Goal: Task Accomplishment & Management: Manage account settings

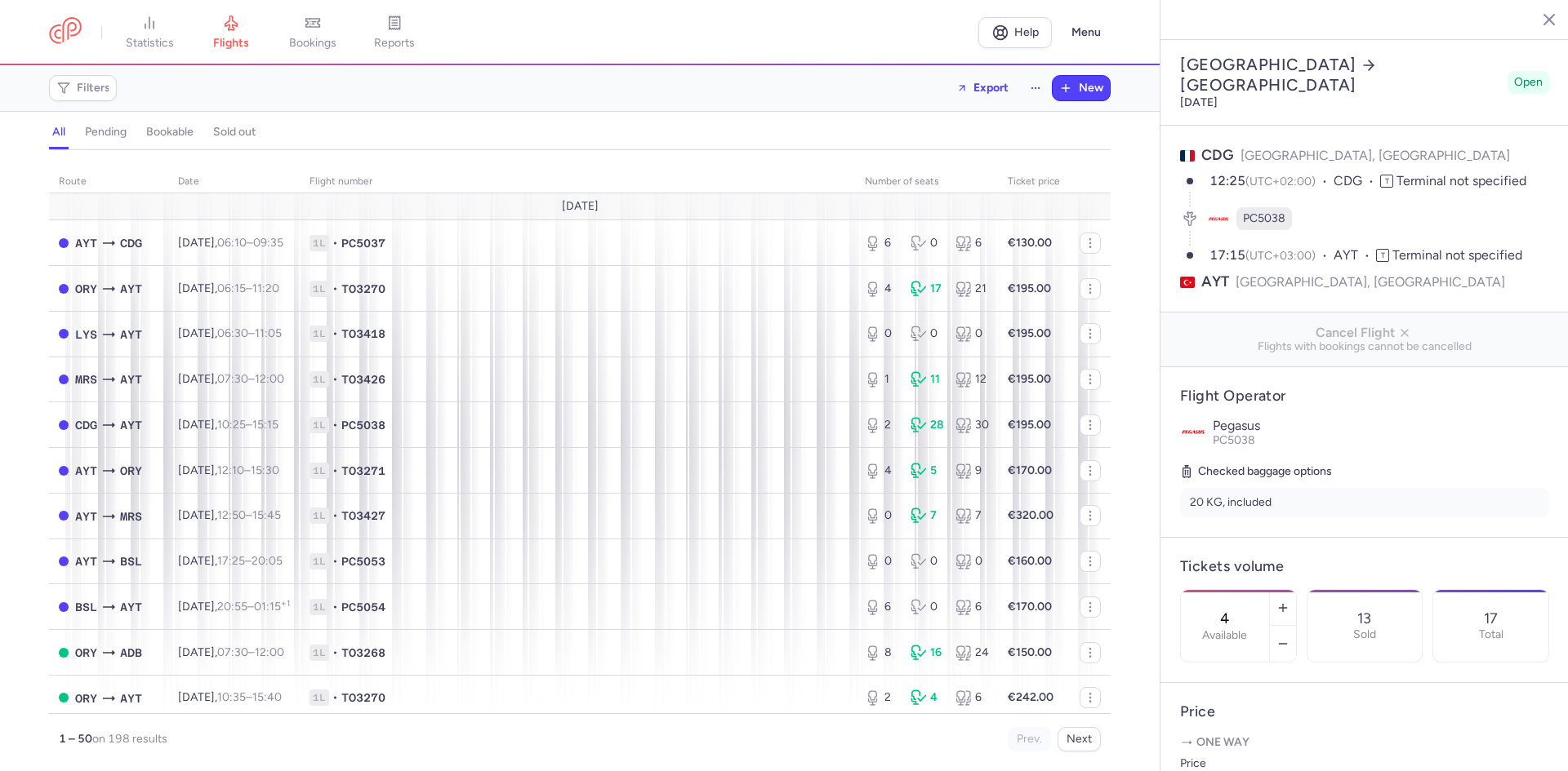
select select "hours"
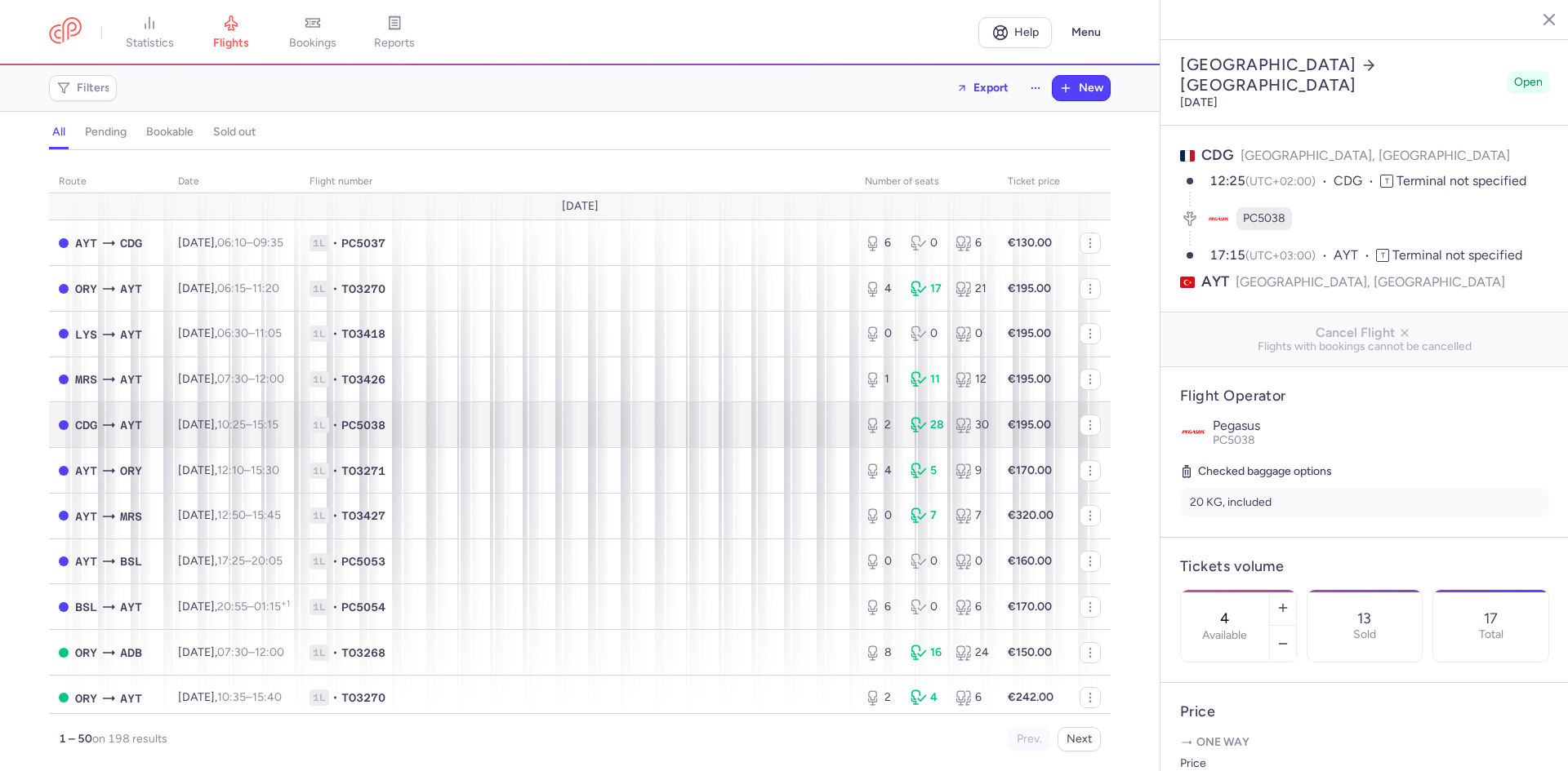
scroll to position [245, 0]
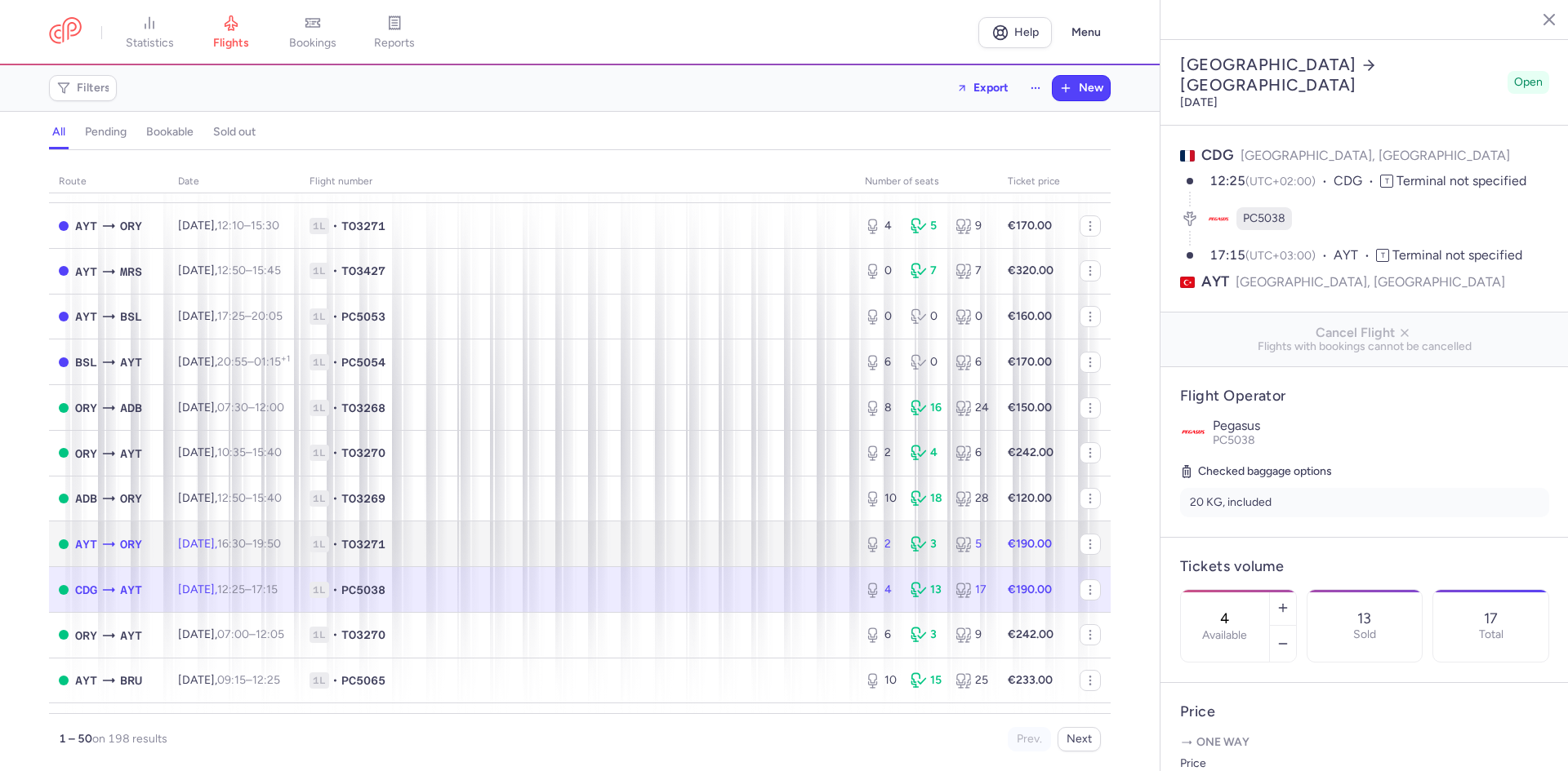
click at [534, 546] on span "1L • TO3271" at bounding box center [577, 544] width 536 height 17
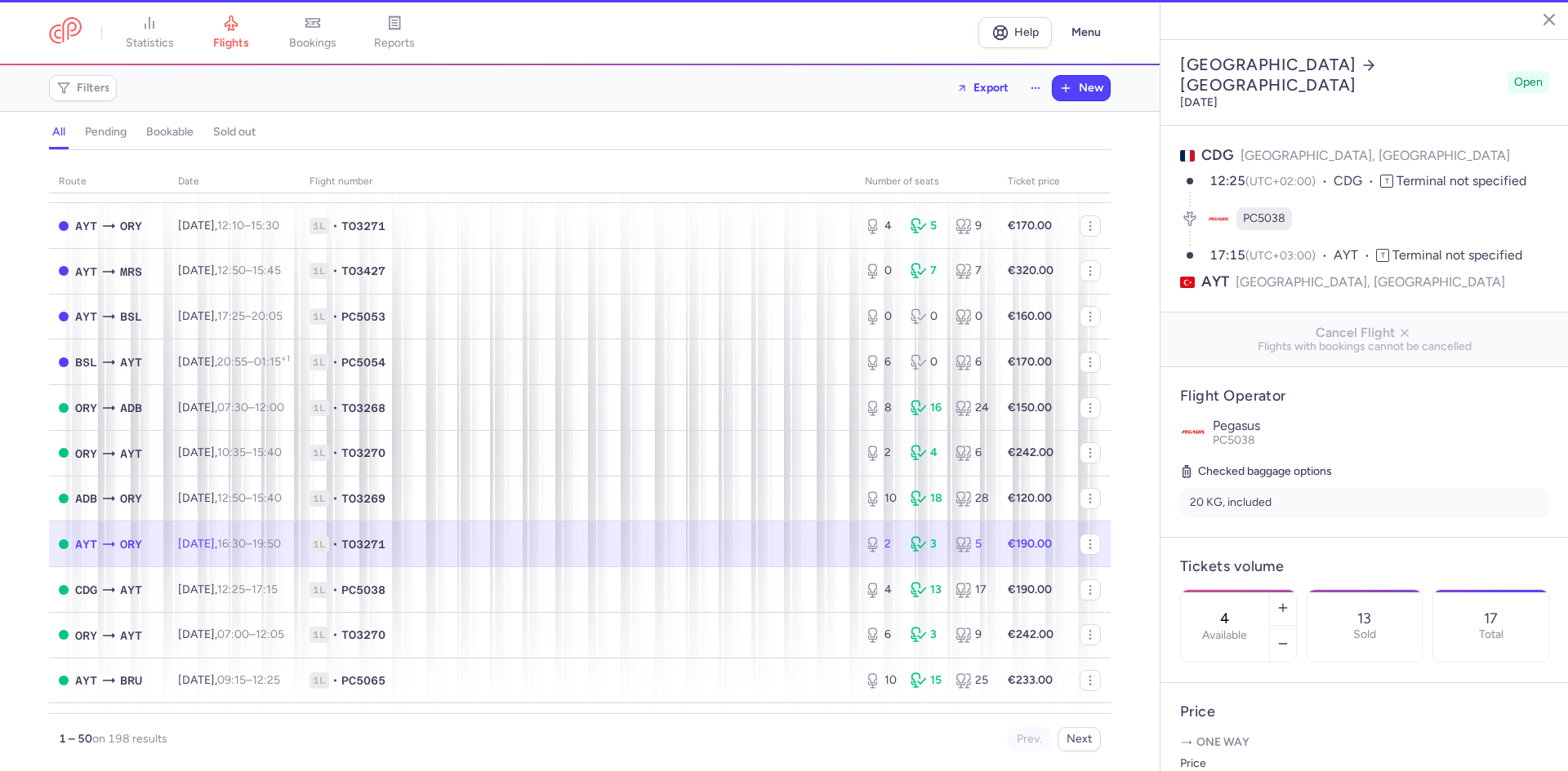
type input "2"
type input "8"
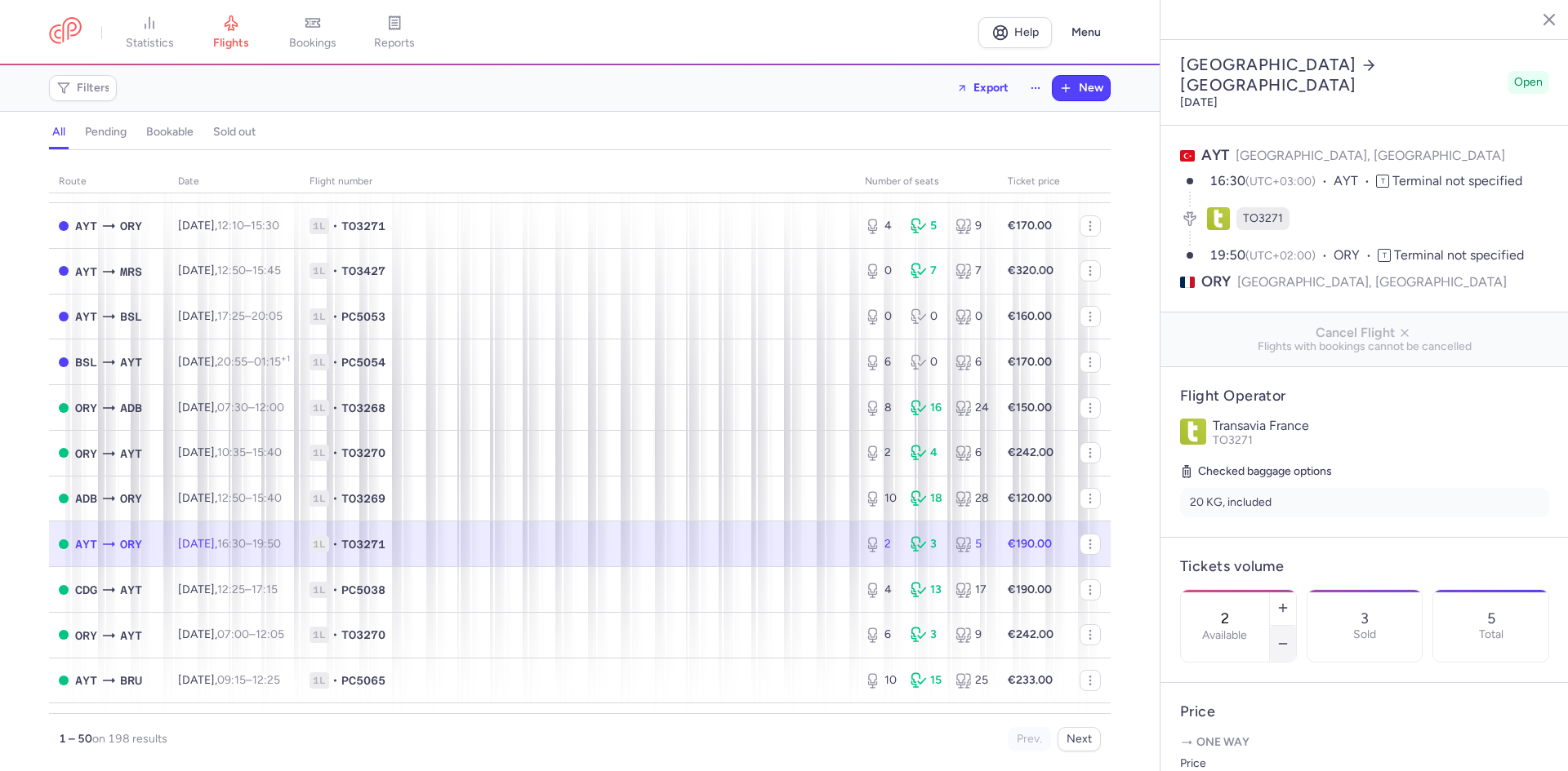
click at [1290, 638] on icon "button" at bounding box center [1282, 644] width 13 height 13
click at [1247, 731] on button "Save changes" at bounding box center [1234, 740] width 109 height 36
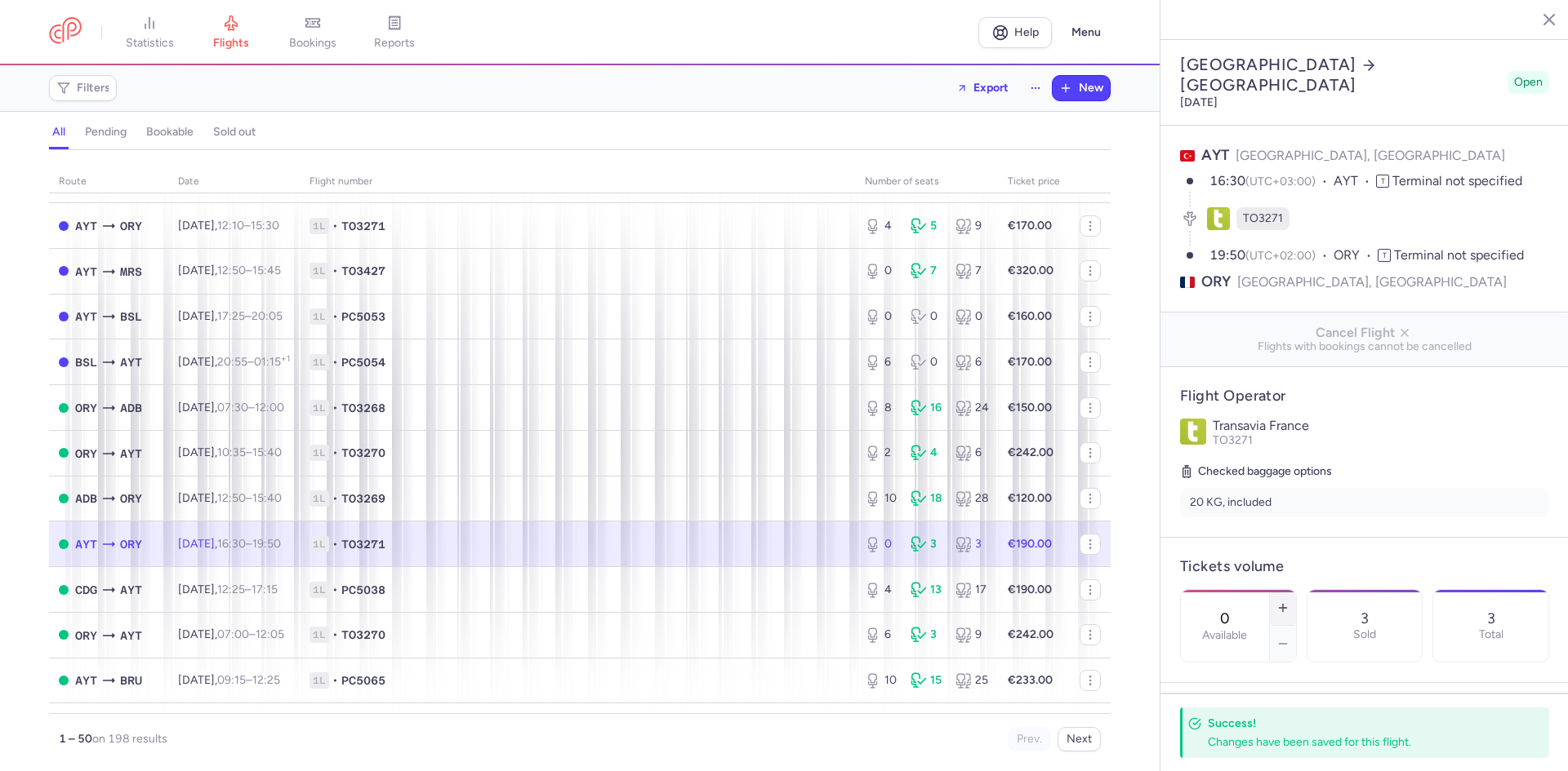
click at [1290, 602] on icon "button" at bounding box center [1282, 607] width 13 height 13
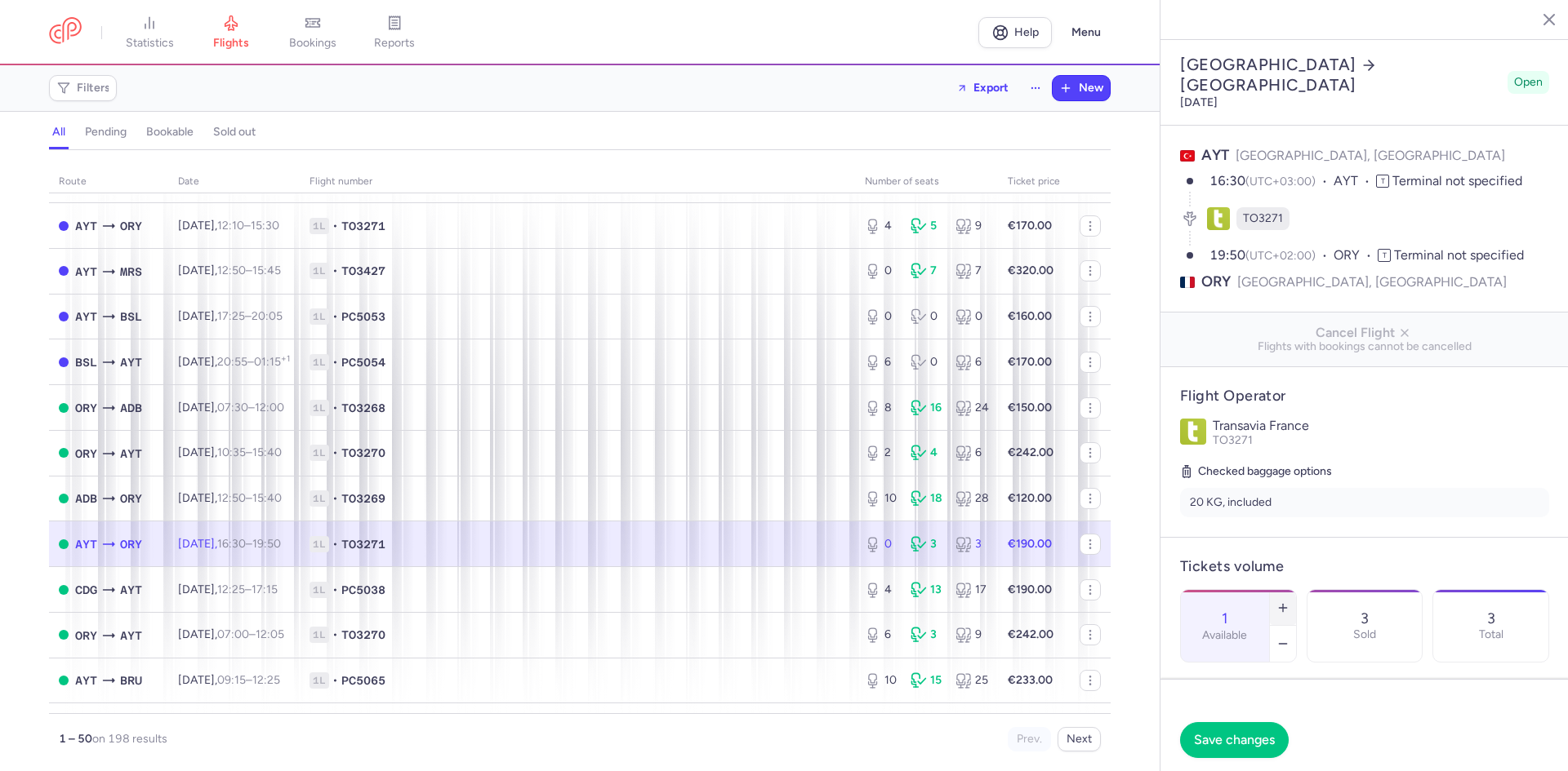
click at [1290, 602] on icon "button" at bounding box center [1282, 607] width 13 height 13
type input "2"
click at [1246, 732] on span "Save changes" at bounding box center [1234, 739] width 80 height 15
